Goal: Task Accomplishment & Management: Complete application form

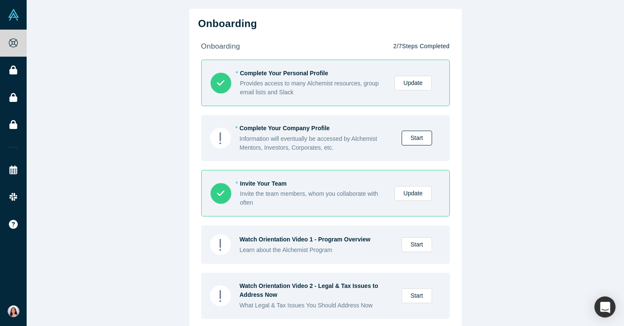
click at [415, 136] on link "Start" at bounding box center [416, 138] width 30 height 15
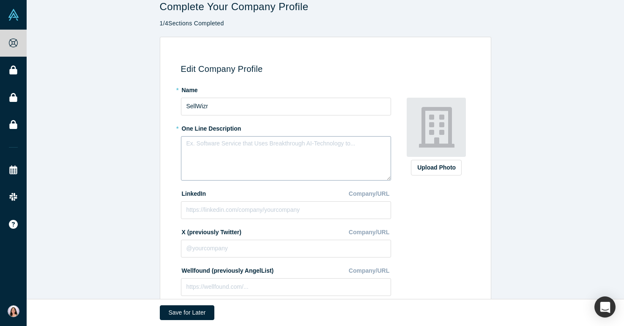
scroll to position [11, 0]
click at [317, 149] on textarea at bounding box center [286, 158] width 210 height 44
type textarea "S"
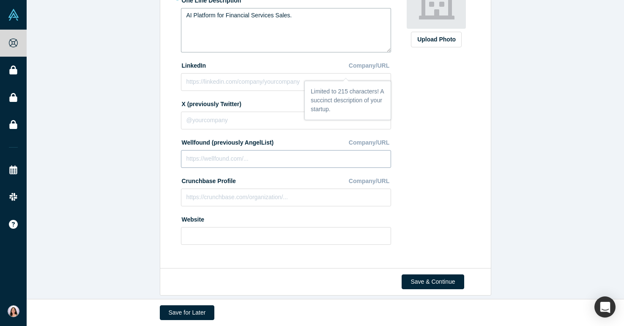
scroll to position [147, 0]
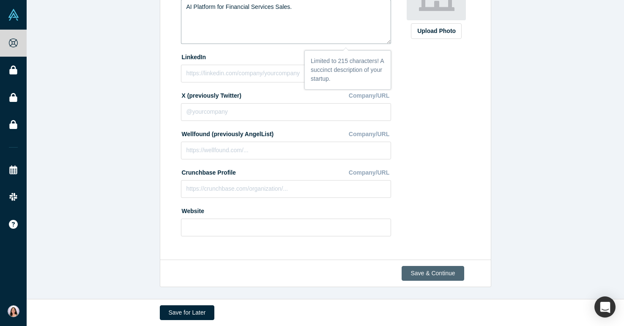
type textarea "AI Platform for Financial Services Sales."
click at [442, 274] on button "Save & Continue" at bounding box center [432, 273] width 62 height 15
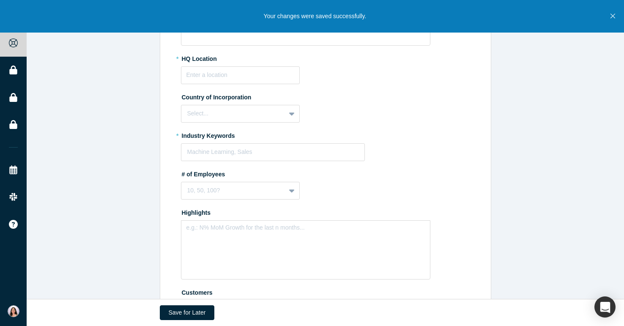
scroll to position [228, 0]
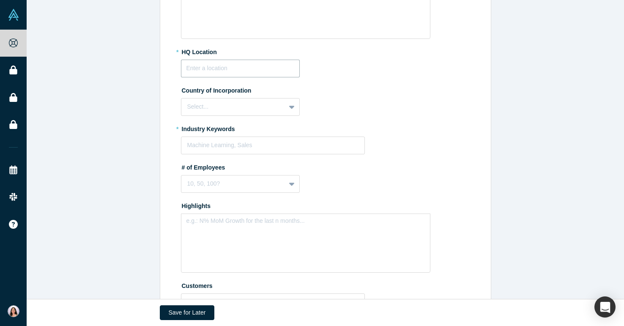
click at [229, 71] on input "text" at bounding box center [240, 69] width 119 height 18
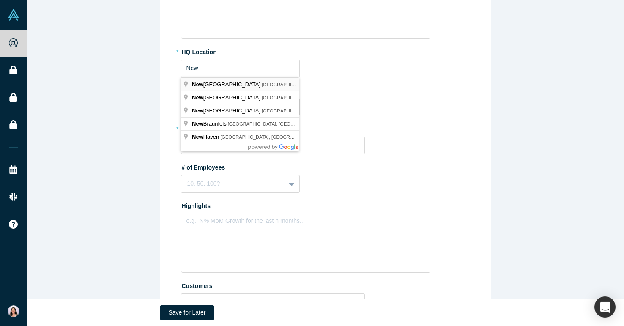
type input "[US_STATE], [GEOGRAPHIC_DATA], [GEOGRAPHIC_DATA]"
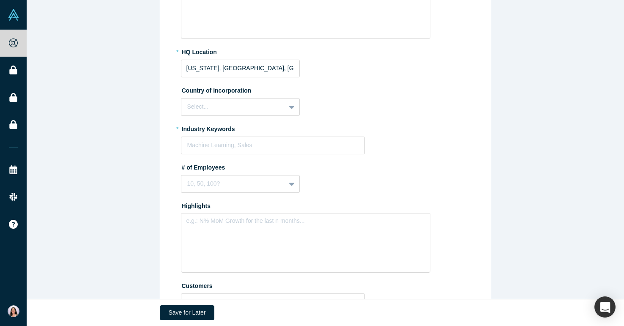
click at [339, 106] on div "Country of Incorporation Select..." at bounding box center [327, 99] width 292 height 33
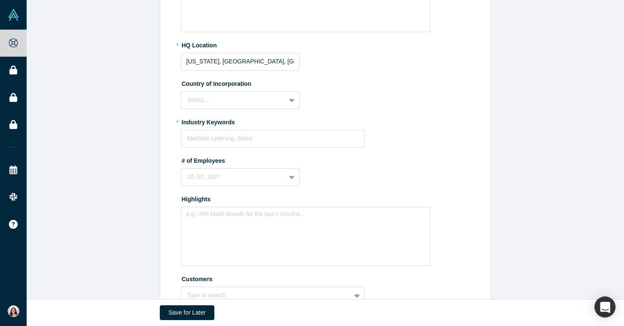
scroll to position [241, 0]
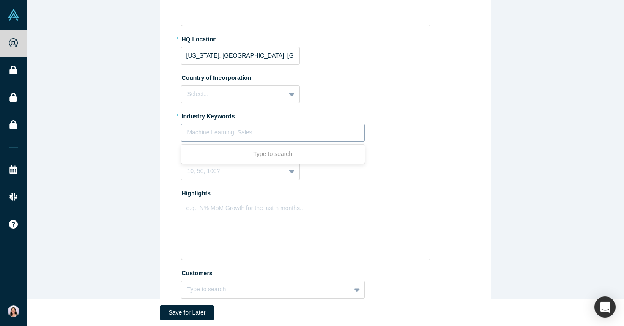
click at [313, 131] on div at bounding box center [273, 132] width 172 height 11
type input "Sales"
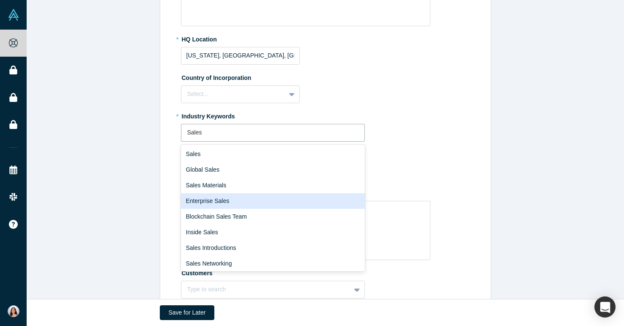
click at [299, 198] on div "Enterprise Sales" at bounding box center [273, 201] width 184 height 16
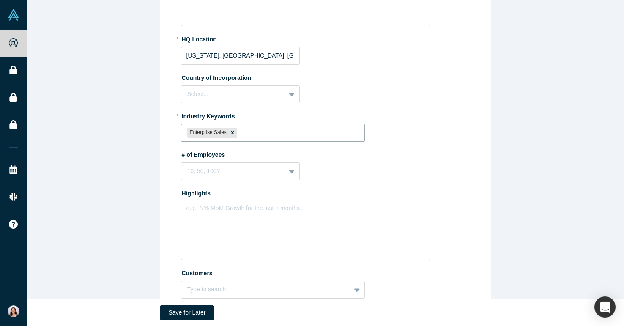
click at [405, 144] on fieldset "* Summary Write summary... Summary cannot contain emoticons Team Description * …" at bounding box center [327, 78] width 292 height 451
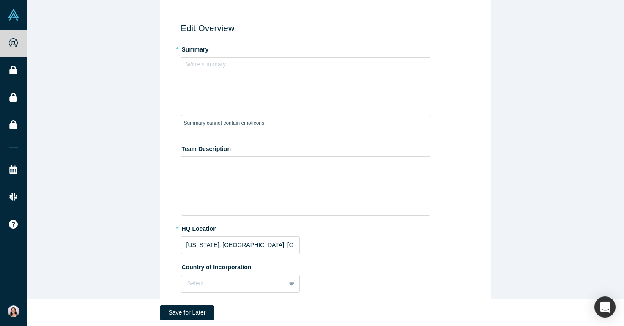
scroll to position [46, 0]
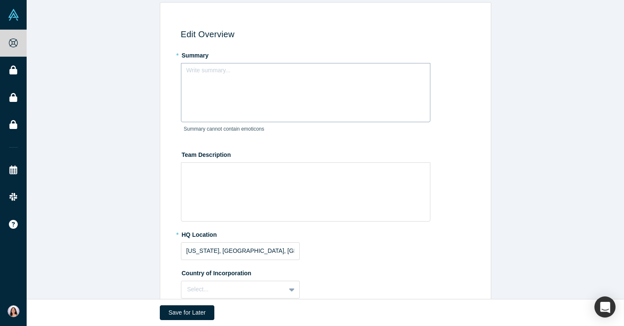
click at [297, 91] on div "Write summary..." at bounding box center [305, 92] width 249 height 59
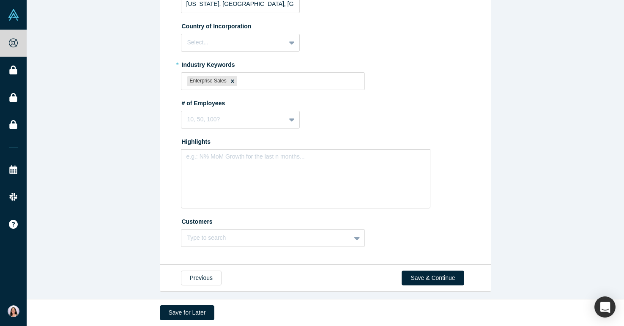
scroll to position [297, 0]
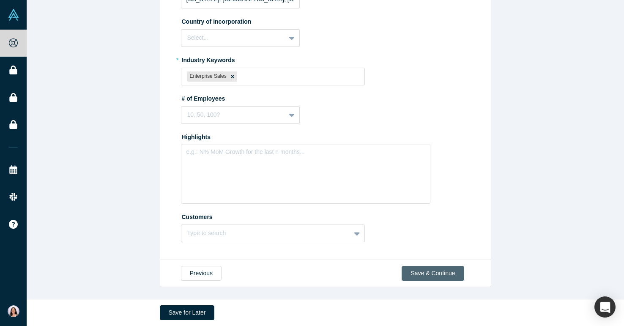
click at [432, 273] on button "Save & Continue" at bounding box center [432, 273] width 62 height 15
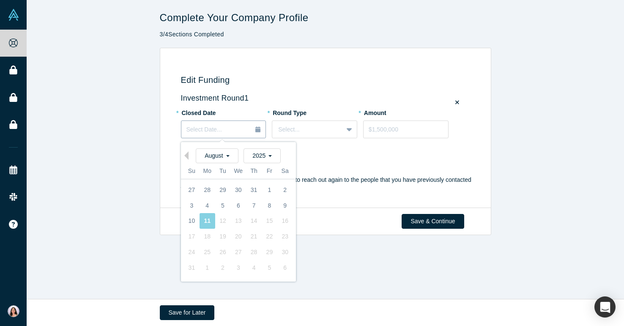
click at [260, 130] on icon "button" at bounding box center [257, 129] width 5 height 6
click at [230, 157] on div "August" at bounding box center [217, 155] width 43 height 15
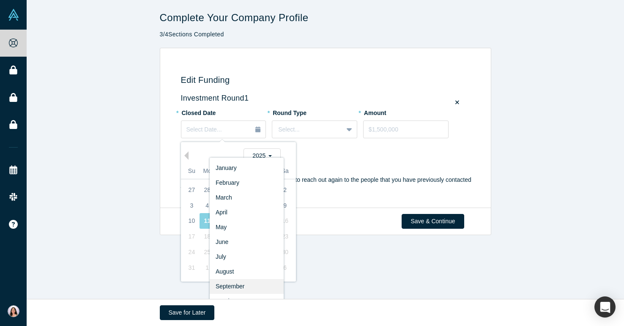
click at [231, 287] on div "September" at bounding box center [246, 286] width 74 height 15
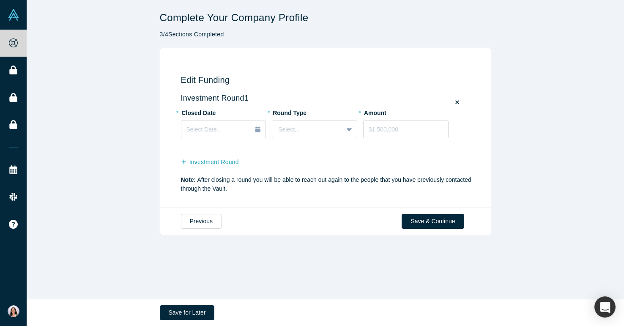
click at [342, 162] on div "Investment Round" at bounding box center [327, 161] width 292 height 16
click at [429, 225] on button "Save & Continue" at bounding box center [432, 221] width 62 height 15
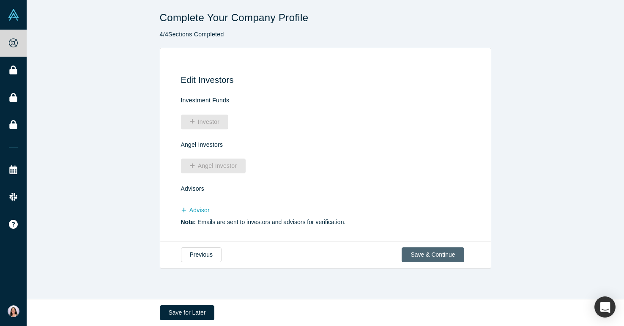
click at [441, 255] on button "Save & Continue" at bounding box center [432, 254] width 62 height 15
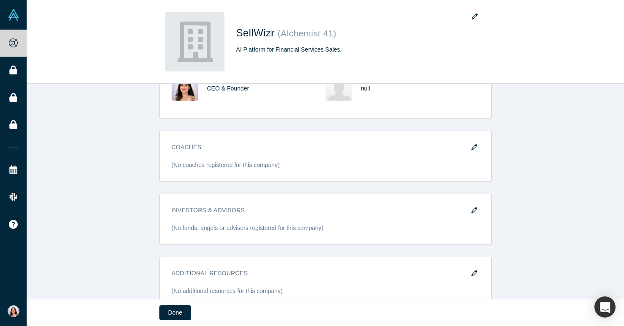
scroll to position [309, 0]
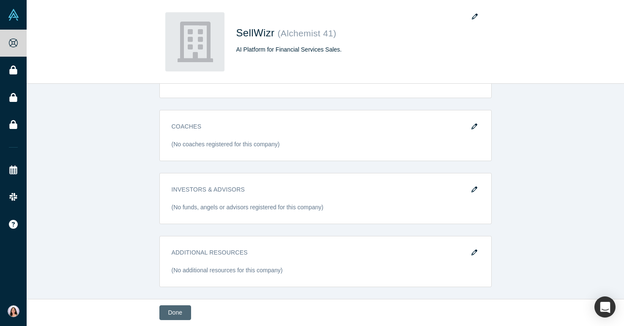
click at [180, 310] on button "Done" at bounding box center [175, 312] width 32 height 15
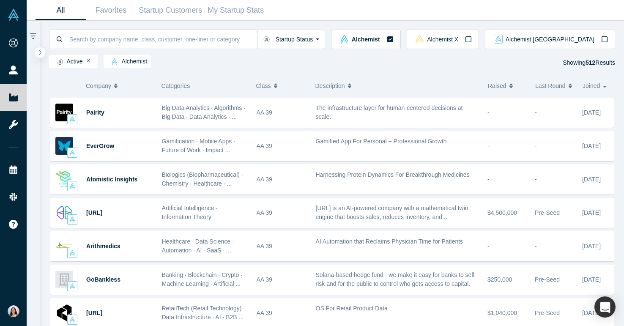
scroll to position [664, 0]
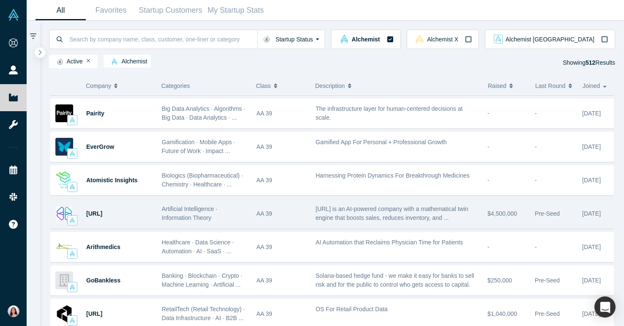
click at [204, 218] on span "Artificial Intelligence · Information Theory" at bounding box center [190, 213] width 56 height 16
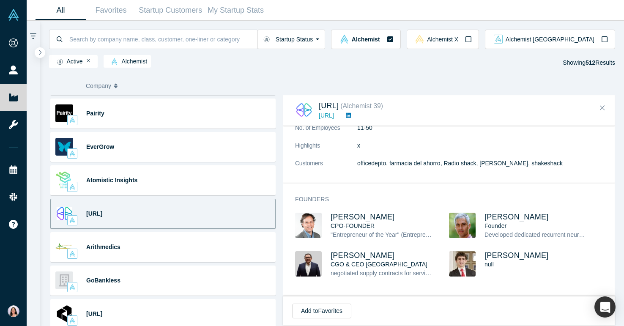
scroll to position [190, 0]
click at [334, 114] on link "[URL]" at bounding box center [326, 115] width 15 height 7
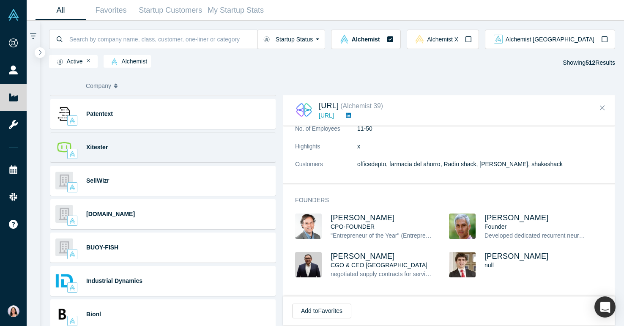
scroll to position [62, 0]
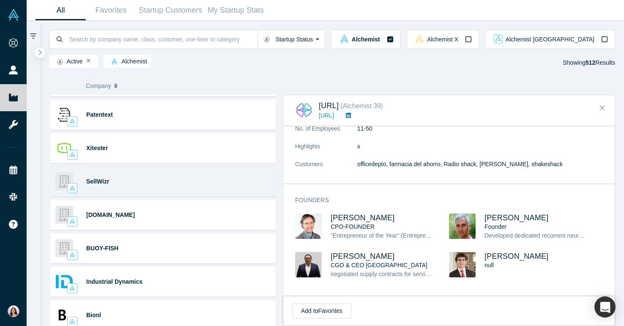
click at [167, 188] on div "SellWizr Enterprise Sales AI Platform for Financial Services Sales." at bounding box center [162, 181] width 225 height 30
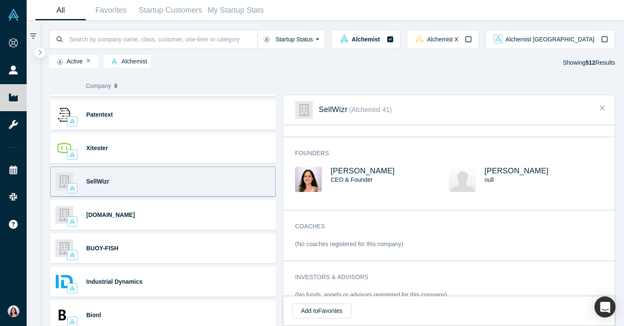
scroll to position [163, 0]
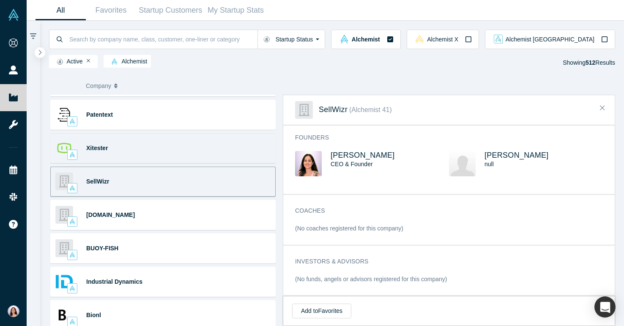
click at [121, 153] on div "Xitester" at bounding box center [119, 148] width 67 height 29
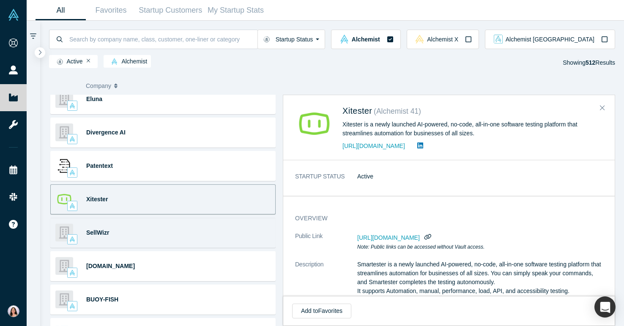
scroll to position [0, 0]
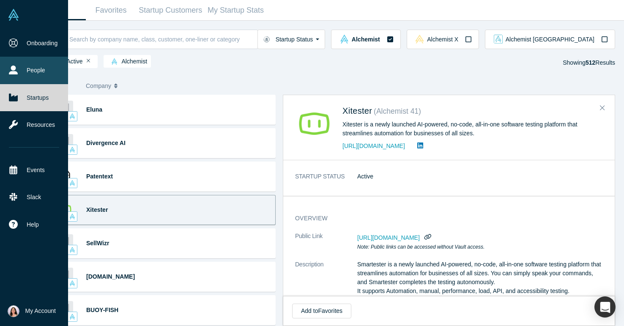
click at [37, 73] on link "People" at bounding box center [34, 70] width 68 height 27
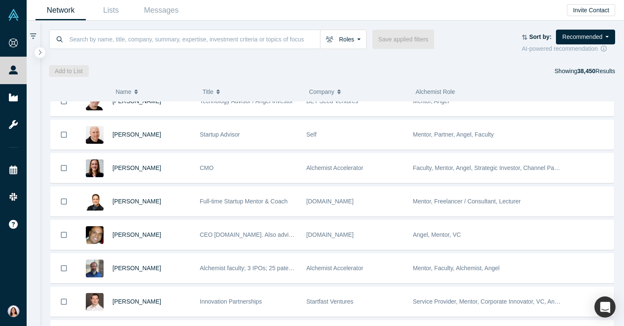
scroll to position [383, 0]
